Goal: Find specific page/section: Find specific page/section

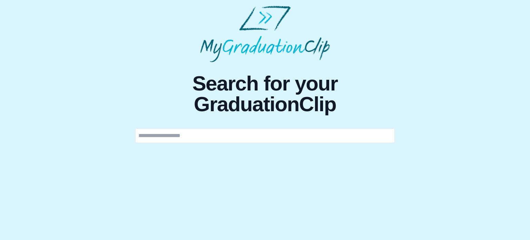
click at [237, 139] on input "text" at bounding box center [264, 135] width 259 height 14
type input "******"
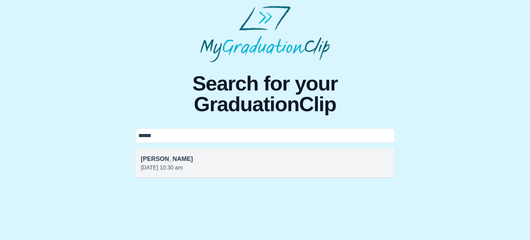
click at [195, 161] on h3 "[PERSON_NAME]" at bounding box center [265, 159] width 248 height 10
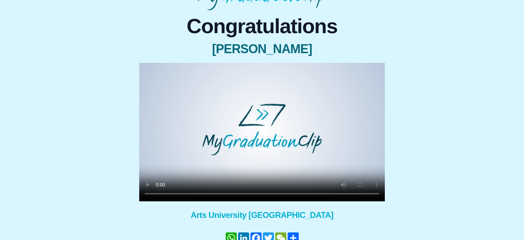
scroll to position [88, 0]
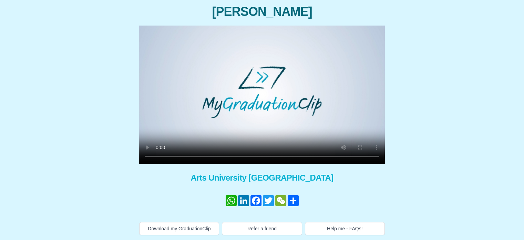
click at [139, 157] on video at bounding box center [262, 95] width 246 height 138
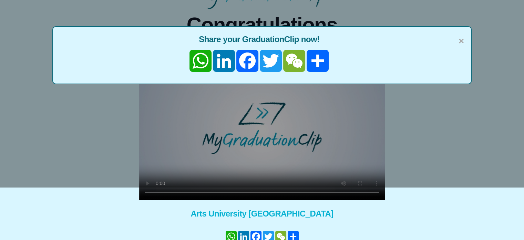
scroll to position [47, 0]
